Goal: Communication & Community: Participate in discussion

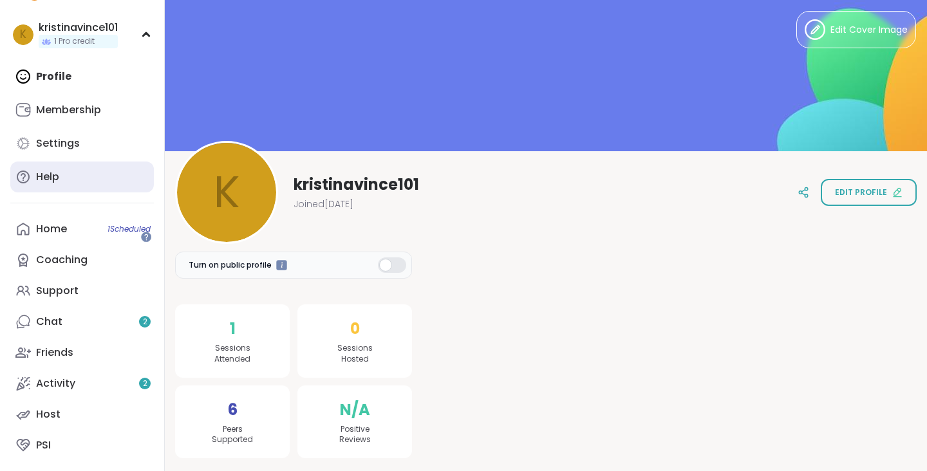
scroll to position [88, 0]
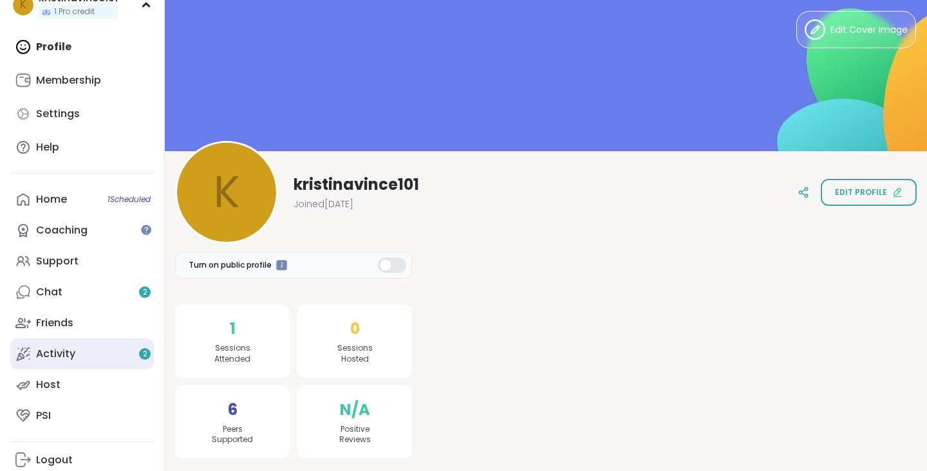
click at [81, 349] on link "Activity 2" at bounding box center [82, 354] width 144 height 31
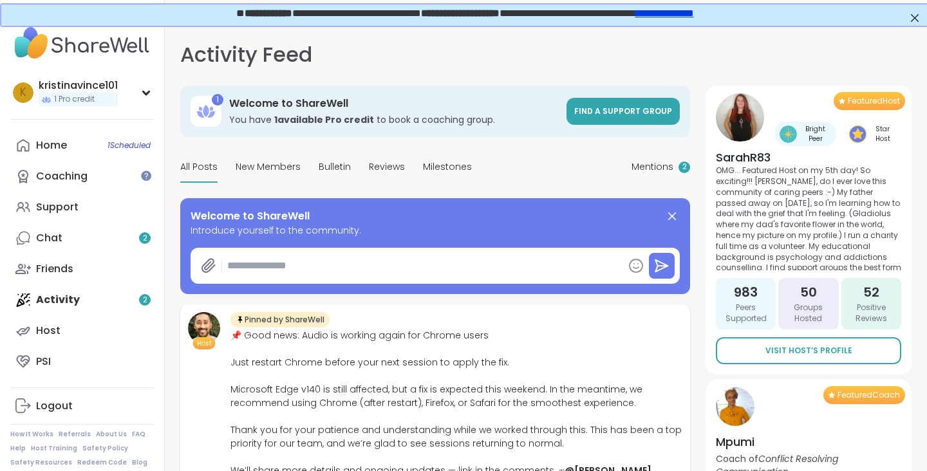
type textarea "*"
click at [67, 146] on link "Home 1 Scheduled" at bounding box center [82, 145] width 144 height 31
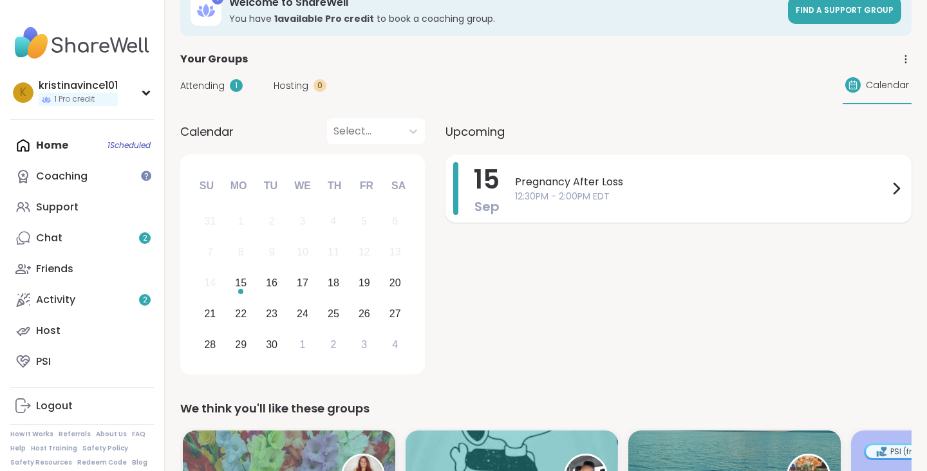
scroll to position [62, 0]
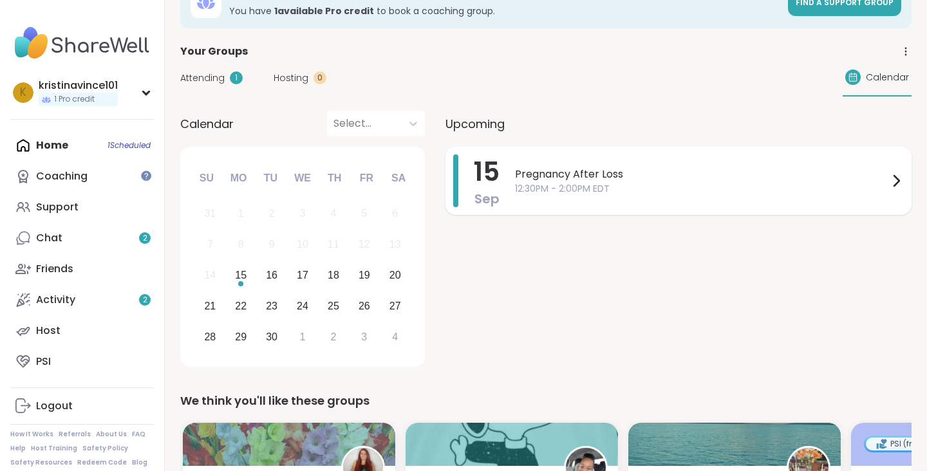
click at [638, 195] on div "Pregnancy After Loss 12:30PM - 2:00PM EDT" at bounding box center [709, 181] width 389 height 53
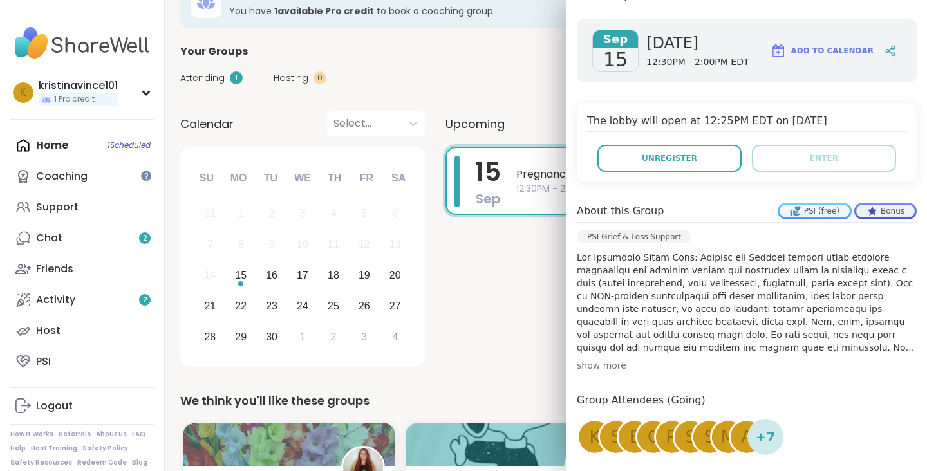
scroll to position [167, 0]
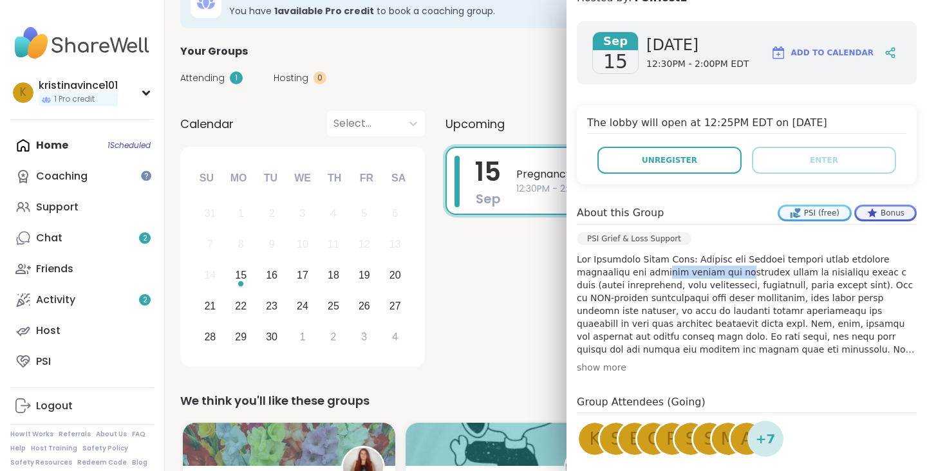
drag, startPoint x: 659, startPoint y: 272, endPoint x: 726, endPoint y: 272, distance: 66.3
click at [726, 272] on p at bounding box center [747, 304] width 340 height 103
drag, startPoint x: 623, startPoint y: 285, endPoint x: 708, endPoint y: 285, distance: 85.7
click at [708, 285] on p at bounding box center [747, 304] width 340 height 103
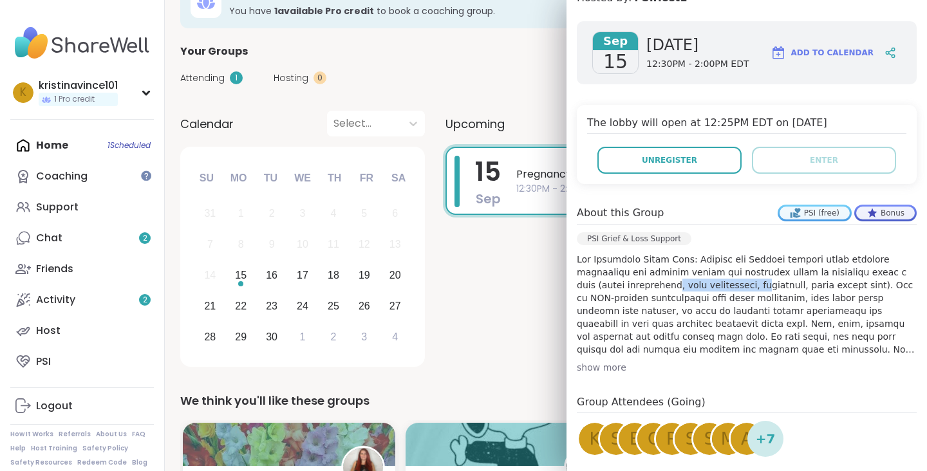
click at [708, 285] on p at bounding box center [747, 304] width 340 height 103
drag, startPoint x: 627, startPoint y: 320, endPoint x: 715, endPoint y: 320, distance: 87.6
click at [715, 320] on p at bounding box center [747, 304] width 340 height 103
click at [615, 373] on div "show more" at bounding box center [747, 367] width 340 height 13
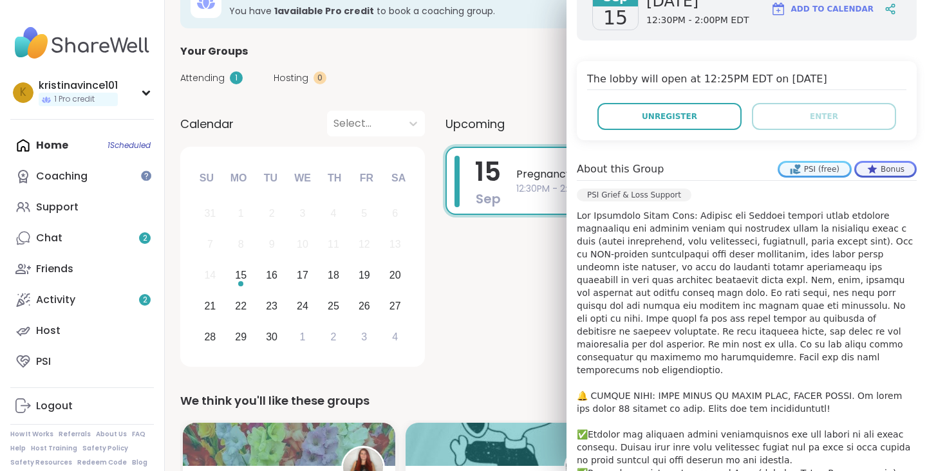
scroll to position [211, 0]
drag, startPoint x: 627, startPoint y: 312, endPoint x: 723, endPoint y: 312, distance: 95.3
click at [721, 312] on p at bounding box center [747, 357] width 340 height 296
click at [723, 312] on p at bounding box center [747, 357] width 340 height 296
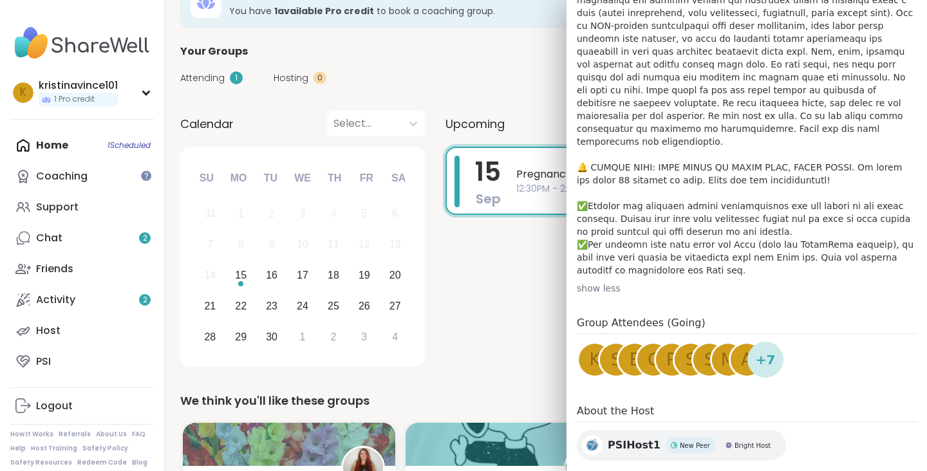
scroll to position [0, 0]
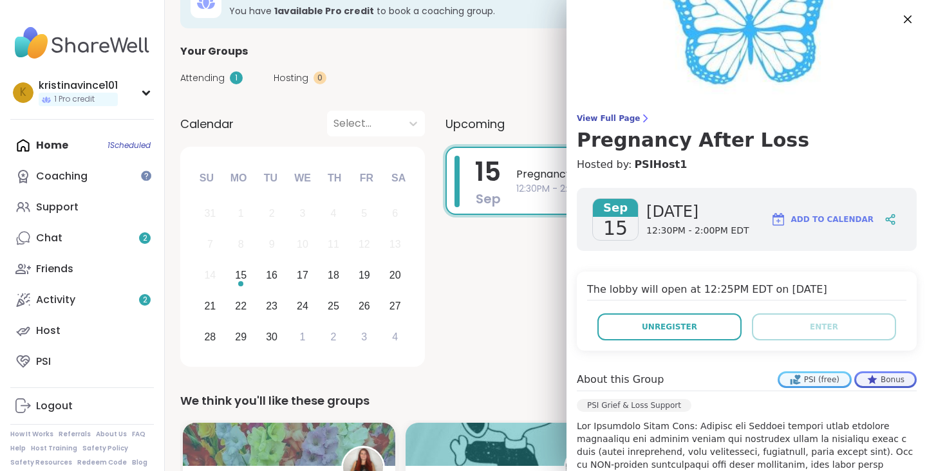
click at [504, 290] on div "[DATE] Pregnancy After Loss 12:30PM - 2:00PM EDT" at bounding box center [679, 259] width 466 height 225
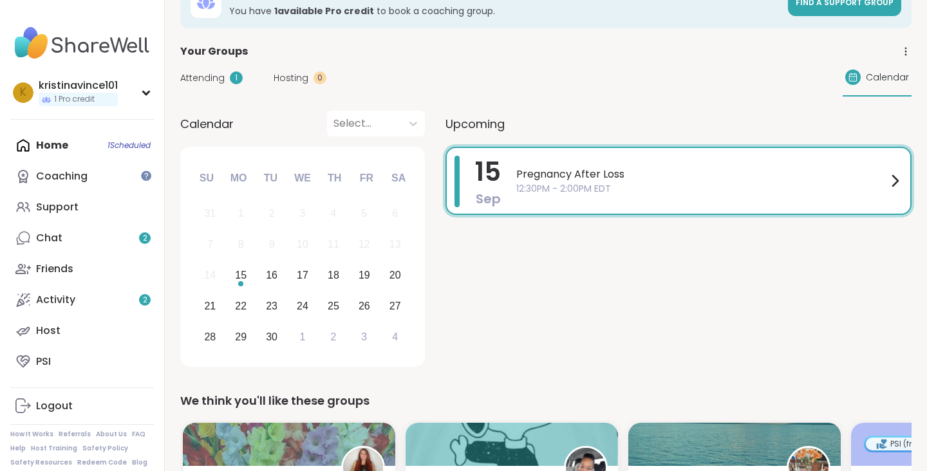
click at [578, 183] on span "12:30PM - 2:00PM EDT" at bounding box center [701, 189] width 371 height 14
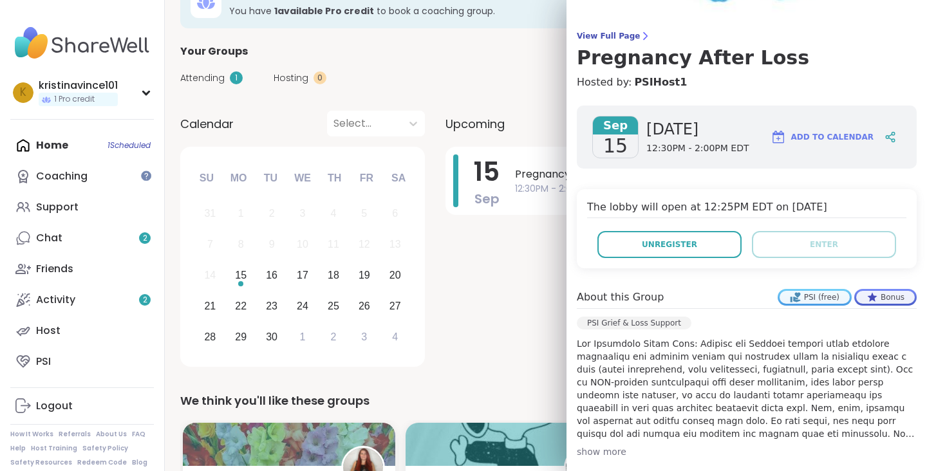
scroll to position [96, 0]
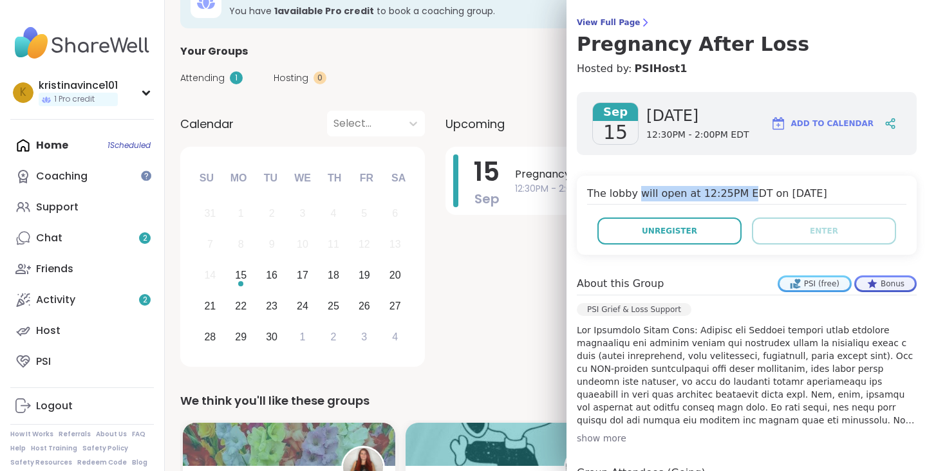
drag, startPoint x: 637, startPoint y: 190, endPoint x: 744, endPoint y: 190, distance: 106.9
click at [744, 190] on h4 "The lobby will open at 12:25PM EDT on [DATE]" at bounding box center [746, 195] width 319 height 19
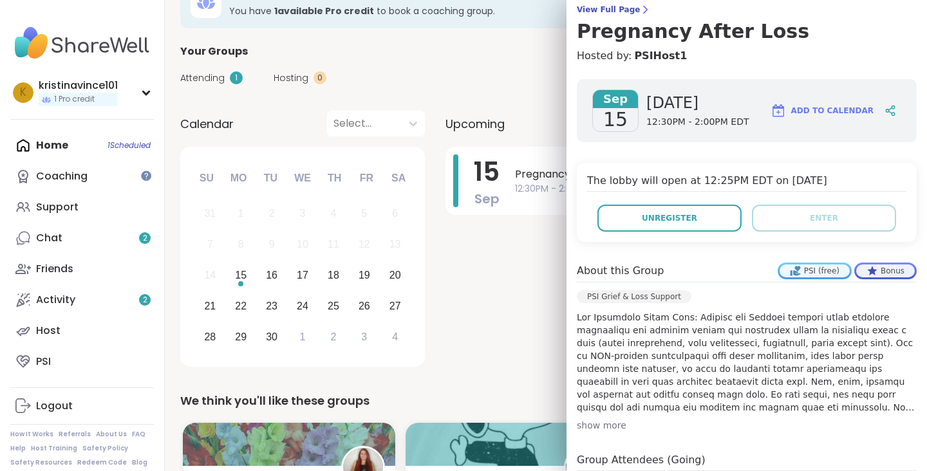
scroll to position [90, 0]
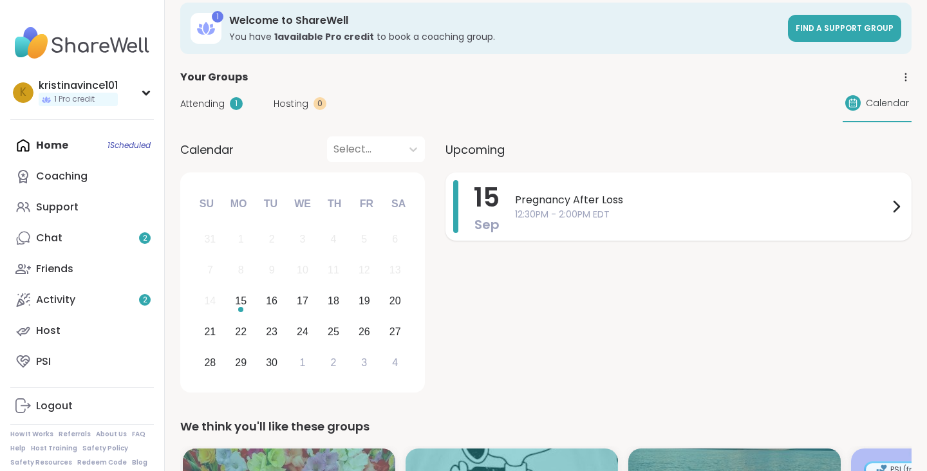
scroll to position [37, 0]
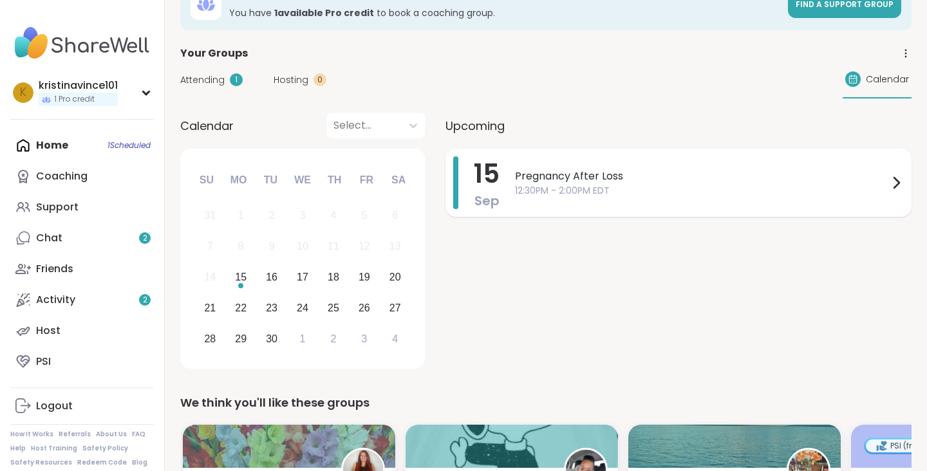
click at [635, 189] on div "Pregnancy After Loss 12:30PM - 2:00PM EDT" at bounding box center [709, 182] width 389 height 53
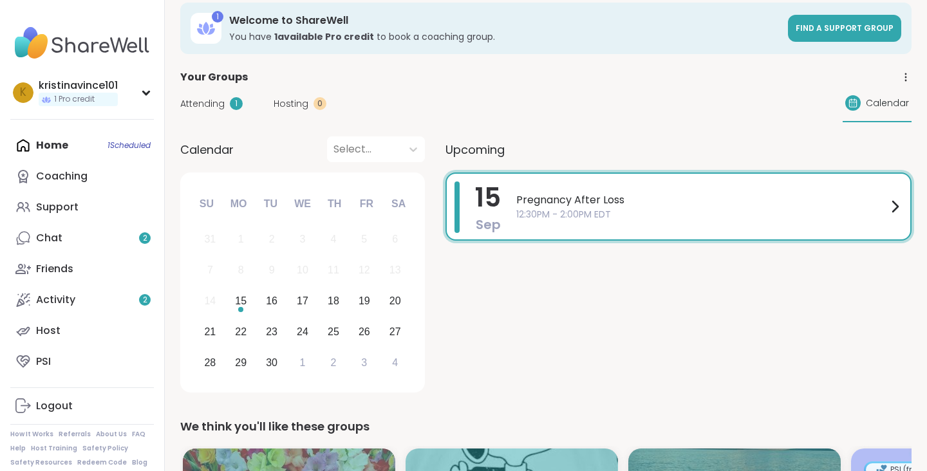
scroll to position [0, 0]
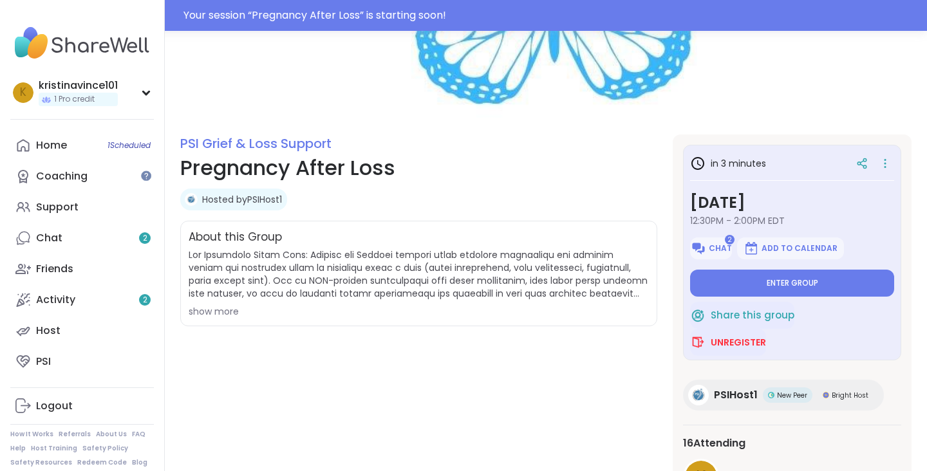
scroll to position [100, 0]
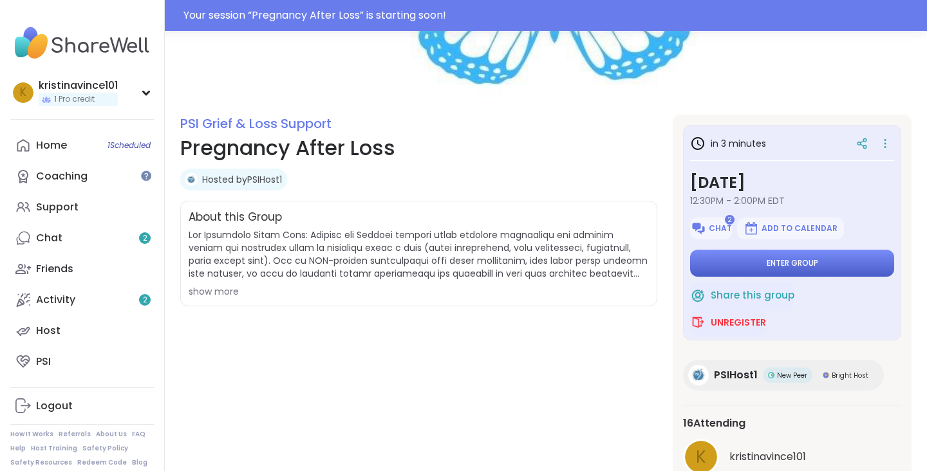
click at [797, 265] on span "Enter group" at bounding box center [793, 263] width 52 height 10
